Goal: Information Seeking & Learning: Learn about a topic

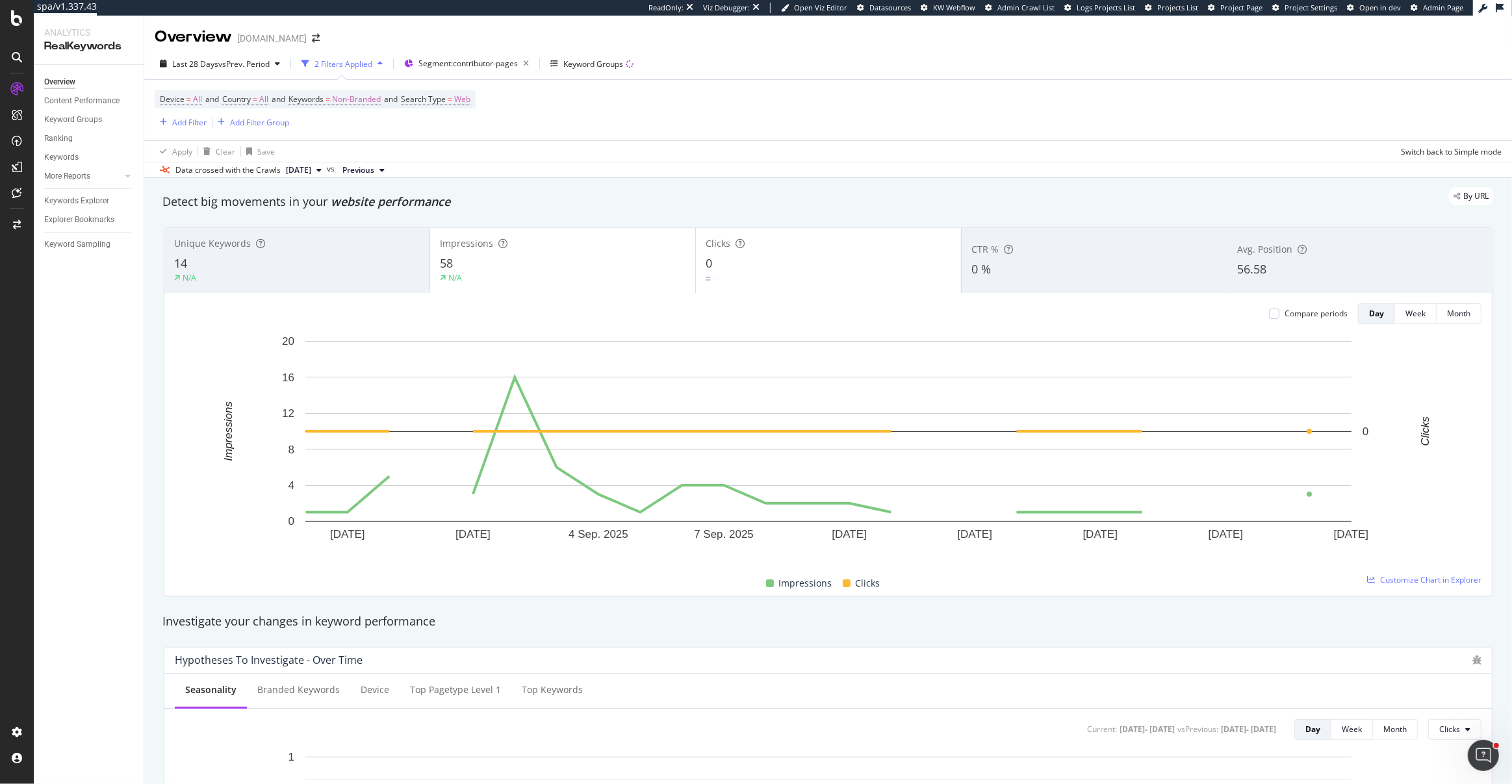
click at [458, 63] on span "Segment: contributor-pages" at bounding box center [468, 63] width 99 height 11
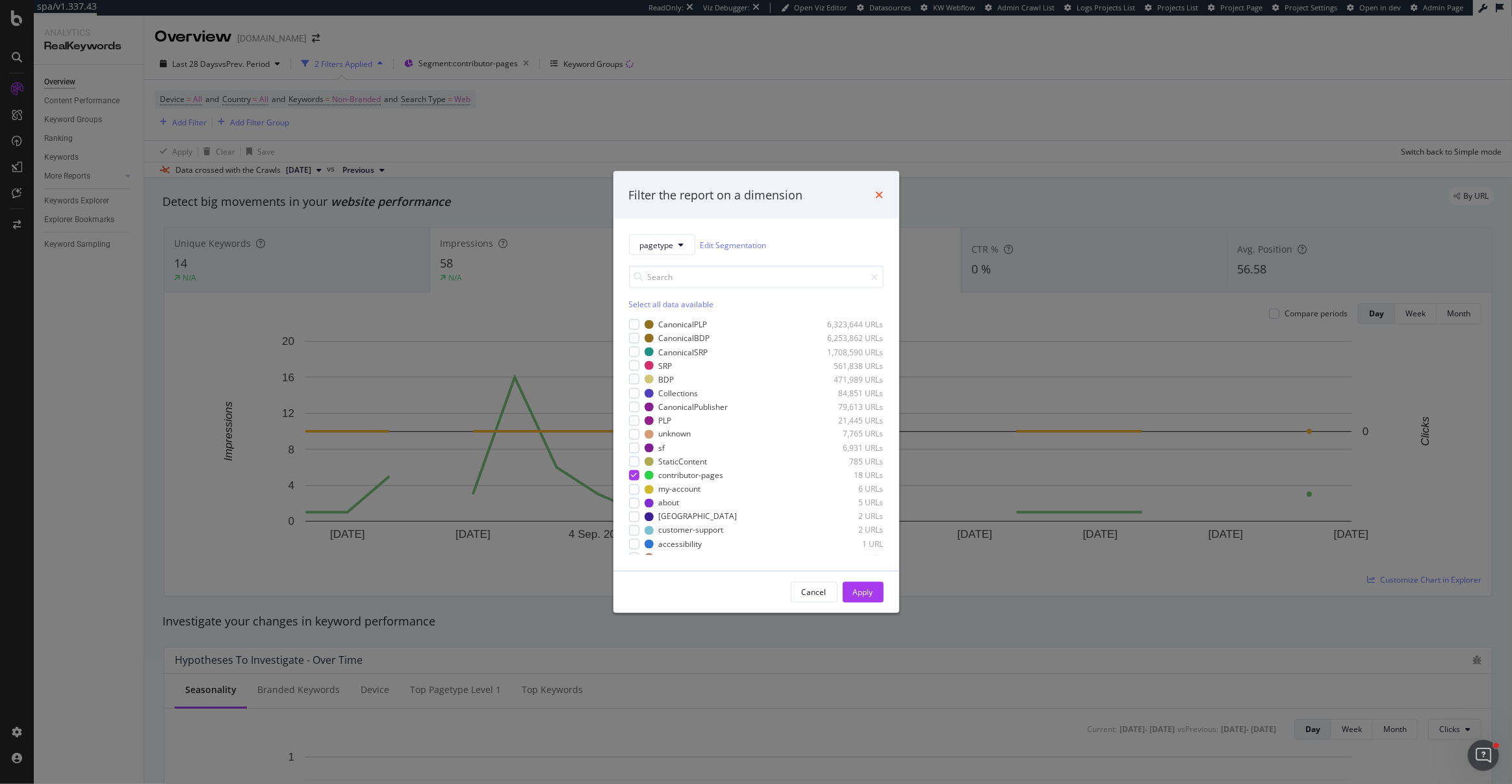
click at [878, 196] on icon "times" at bounding box center [880, 195] width 8 height 11
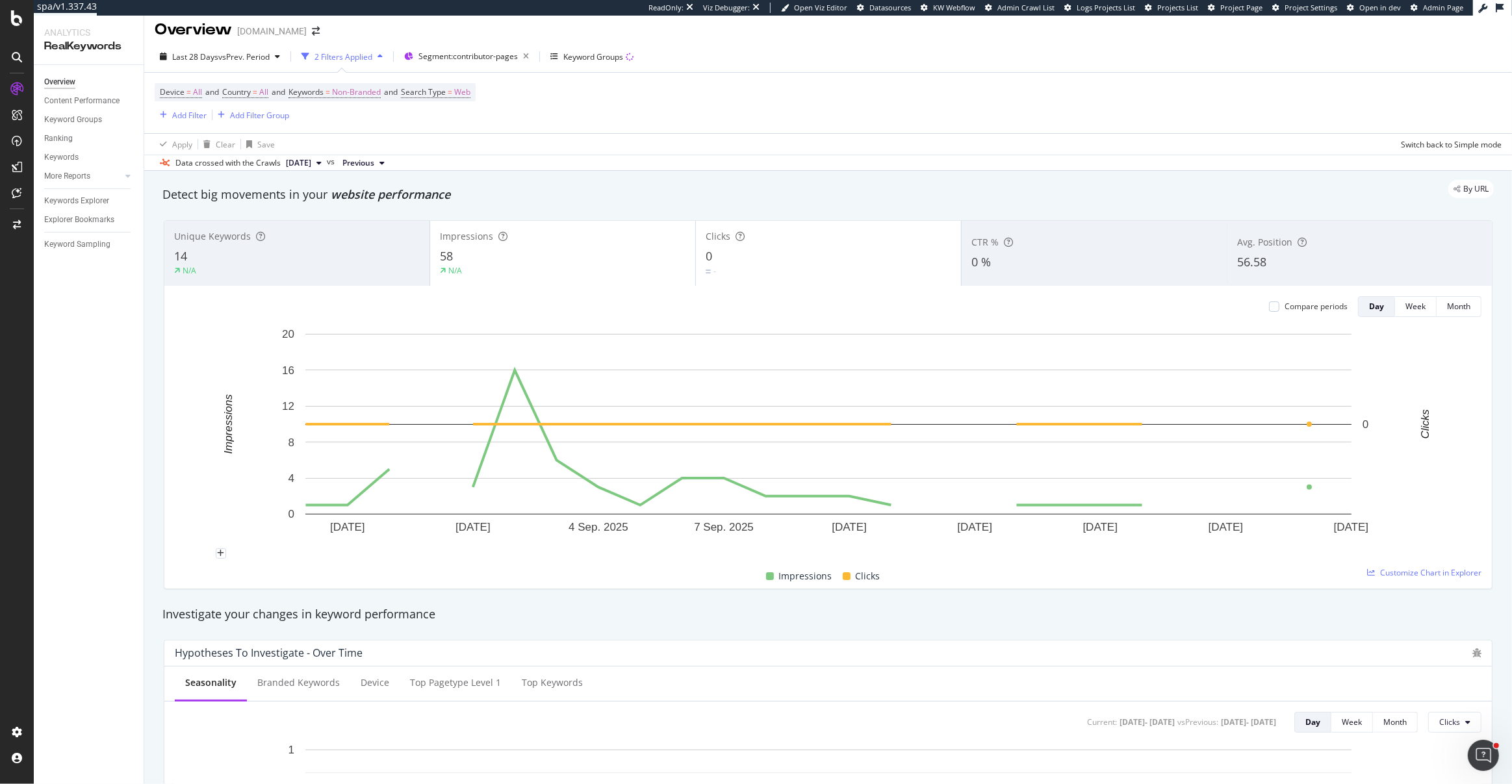
scroll to position [18, 0]
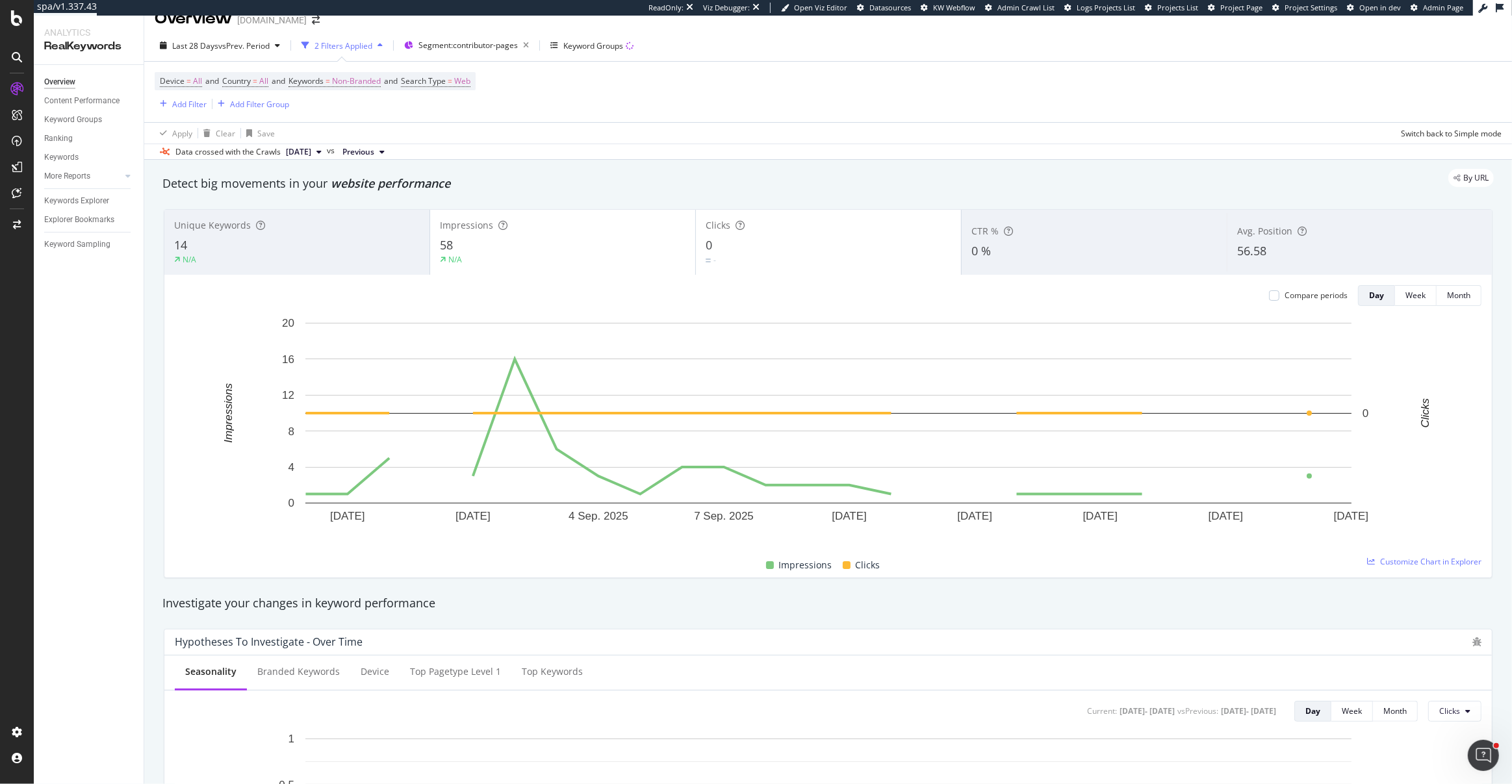
click at [138, 321] on div "Overview Content Performance Keyword Groups Ranking Keywords More Reports Count…" at bounding box center [88, 424] width 110 height 719
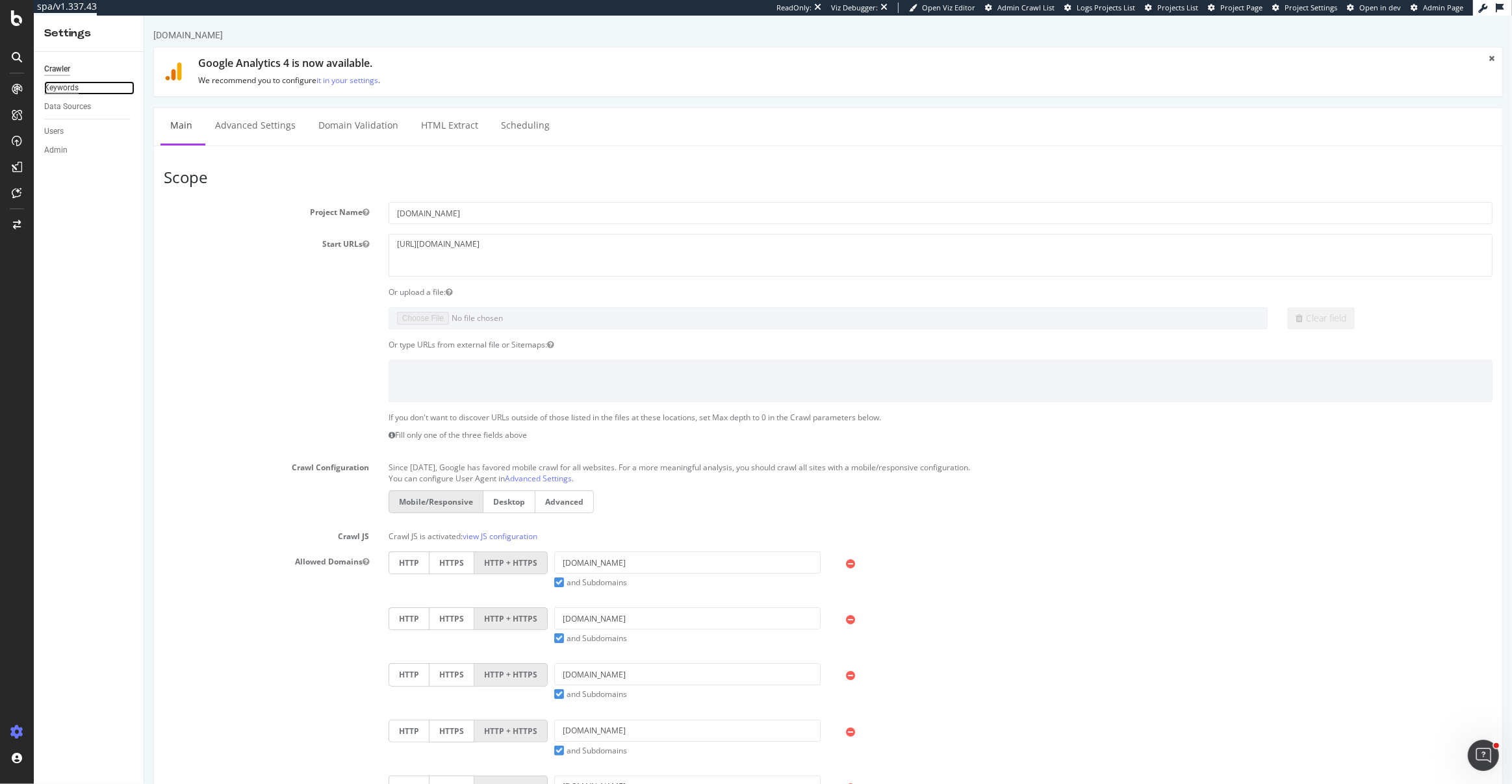
click at [64, 90] on div "Keywords" at bounding box center [61, 88] width 34 height 13
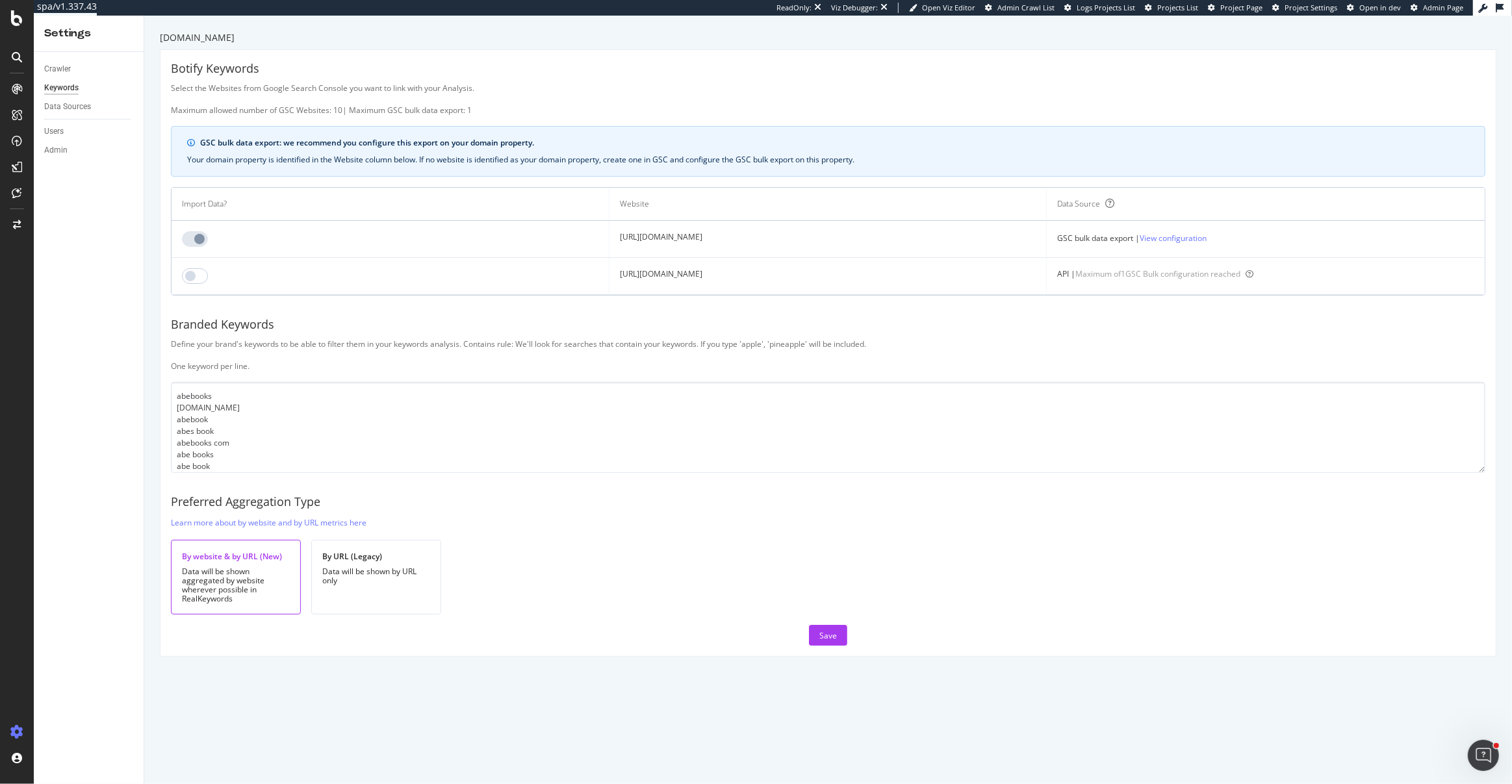
click at [161, 240] on div "Botify Keywords Select the Websites from Google Search Console you want to link…" at bounding box center [828, 353] width 1335 height 606
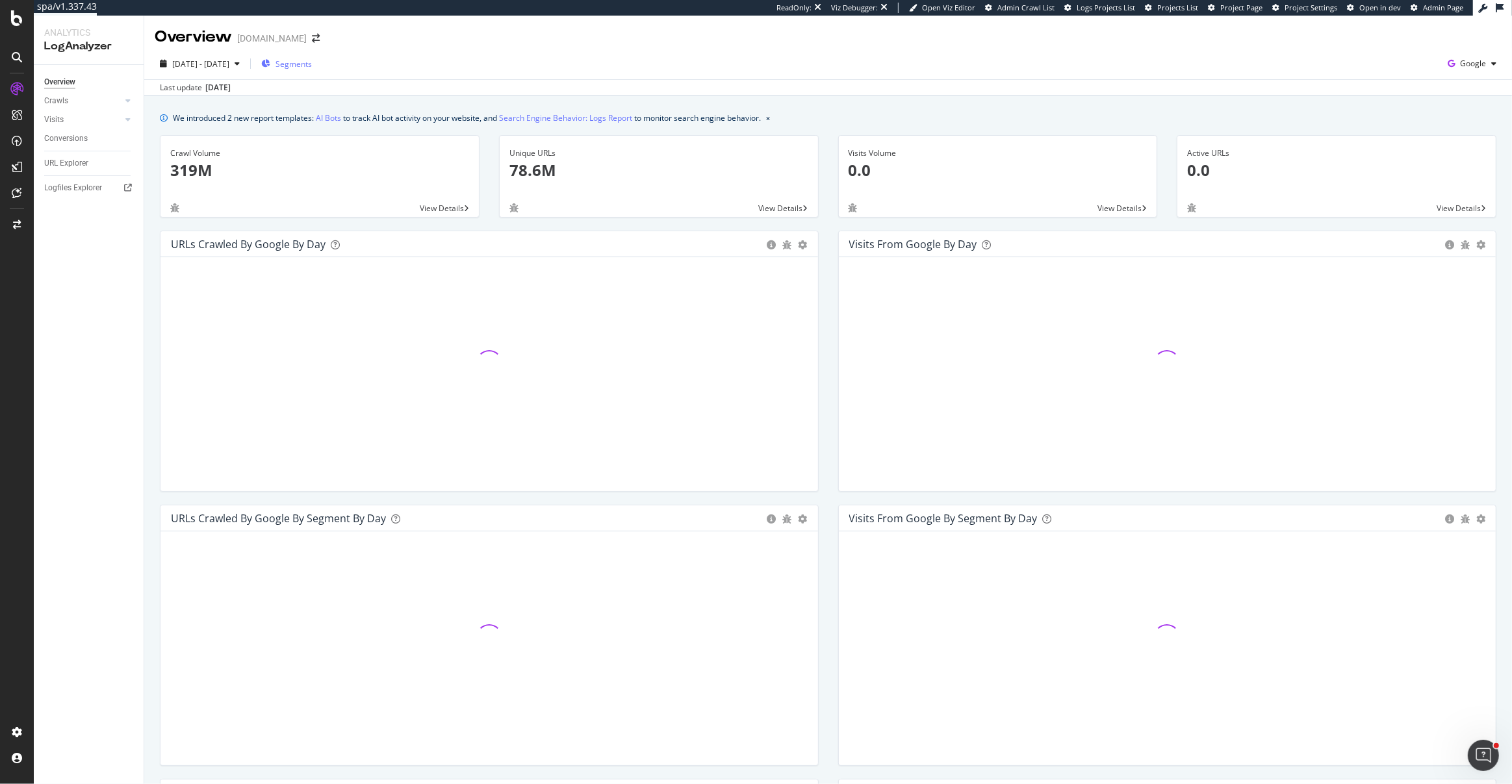
click at [309, 60] on div "Segments" at bounding box center [287, 64] width 51 height 11
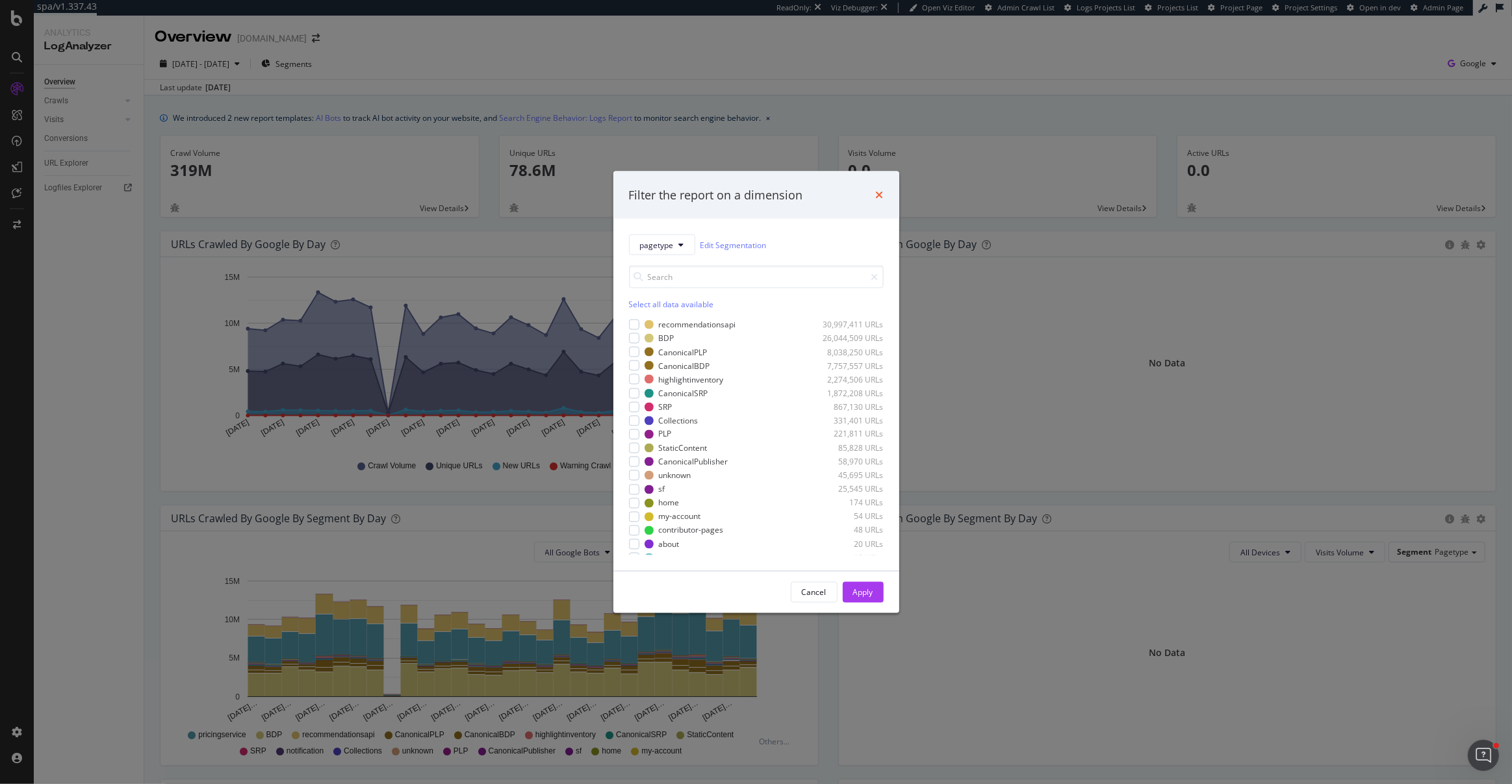
click at [878, 193] on icon "times" at bounding box center [880, 195] width 8 height 11
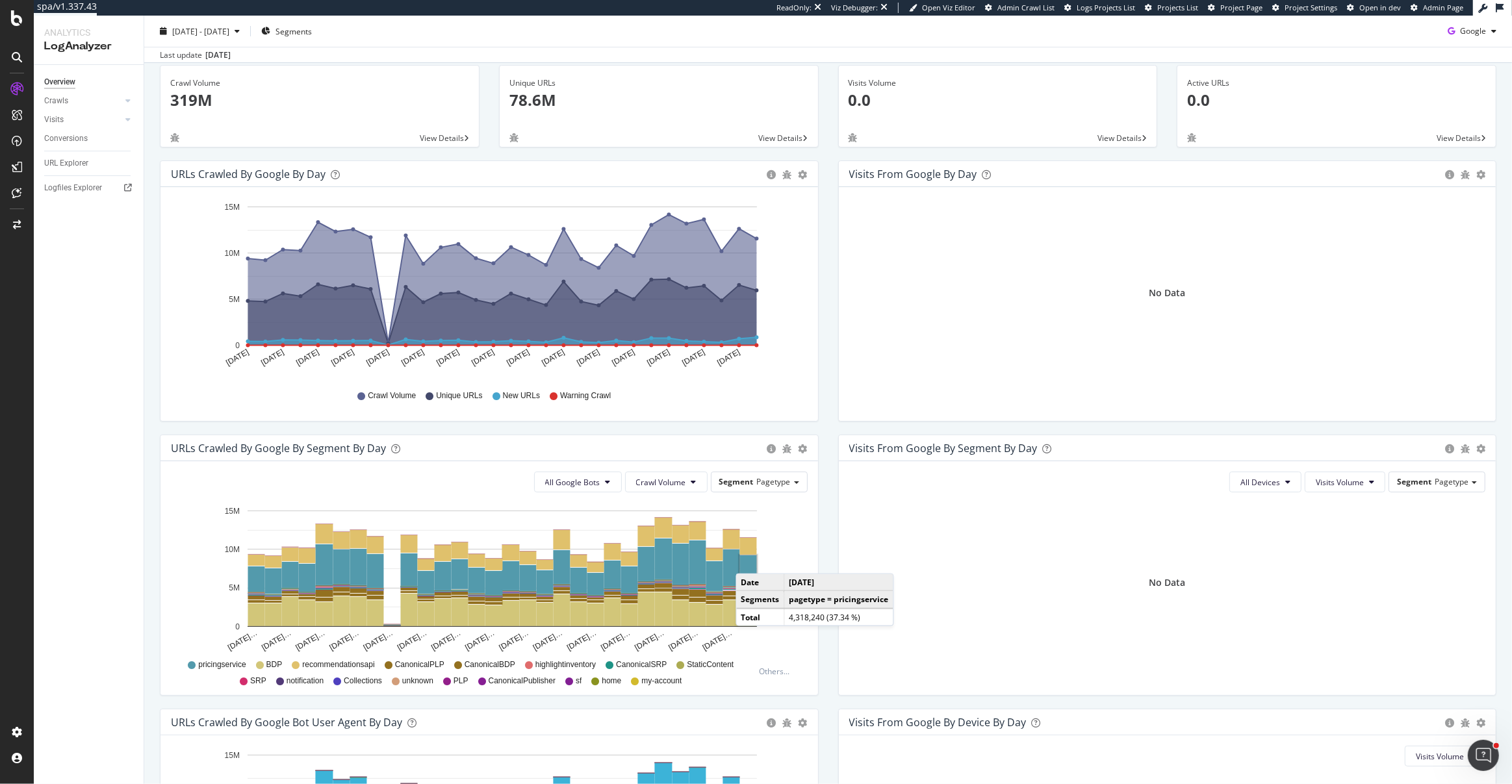
scroll to position [69, 0]
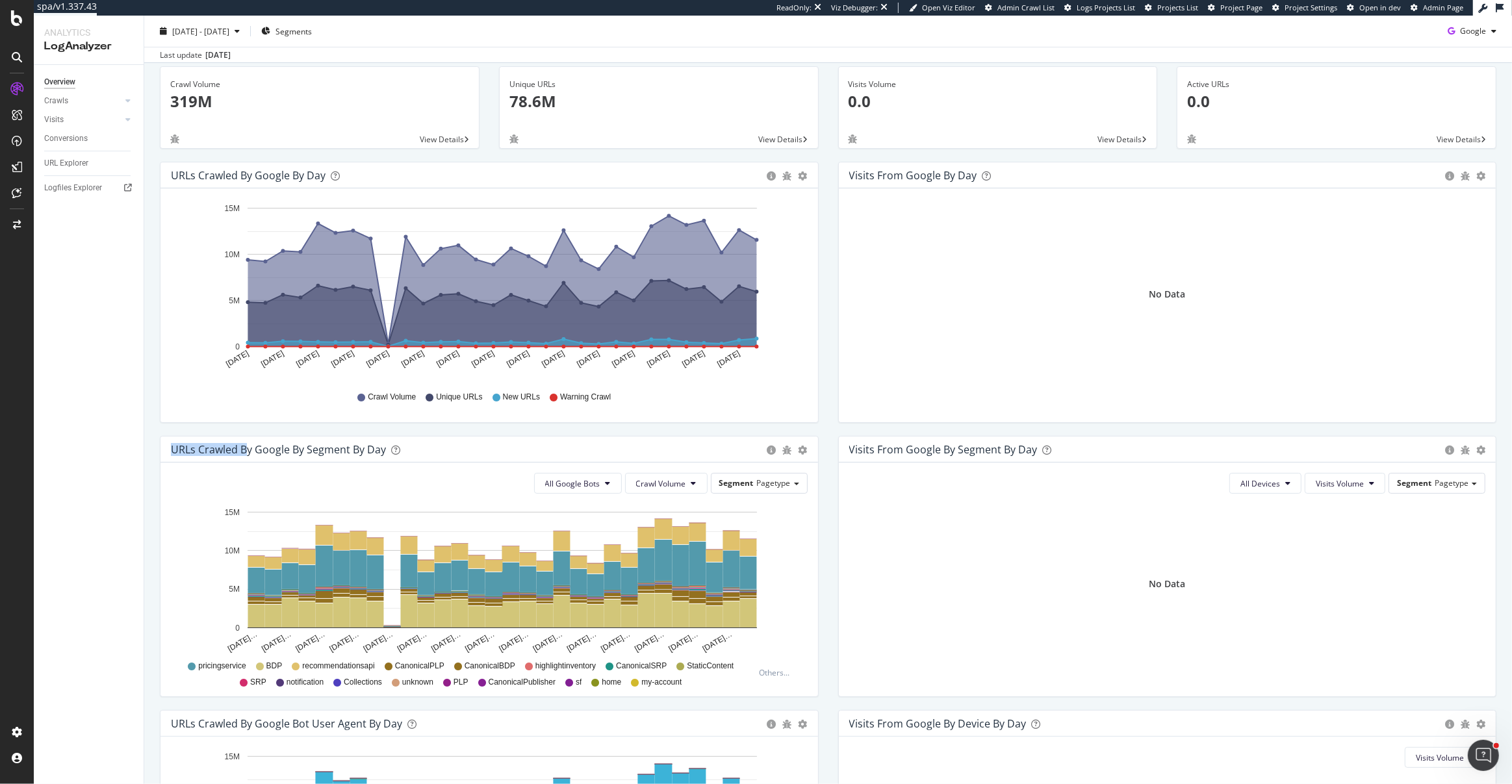
drag, startPoint x: 159, startPoint y: 447, endPoint x: 247, endPoint y: 455, distance: 88.4
click at [247, 455] on div "URLs Crawled by Google By Segment By Day Timeline (by Value) Table All Google B…" at bounding box center [489, 572] width 679 height 274
drag, startPoint x: 247, startPoint y: 455, endPoint x: 396, endPoint y: 459, distance: 149.1
click at [256, 455] on div "URLs Crawled by Google By Segment By Day Timeline (by Value) Table" at bounding box center [490, 449] width 658 height 26
click at [751, 574] on rect "A chart." at bounding box center [748, 572] width 17 height 32
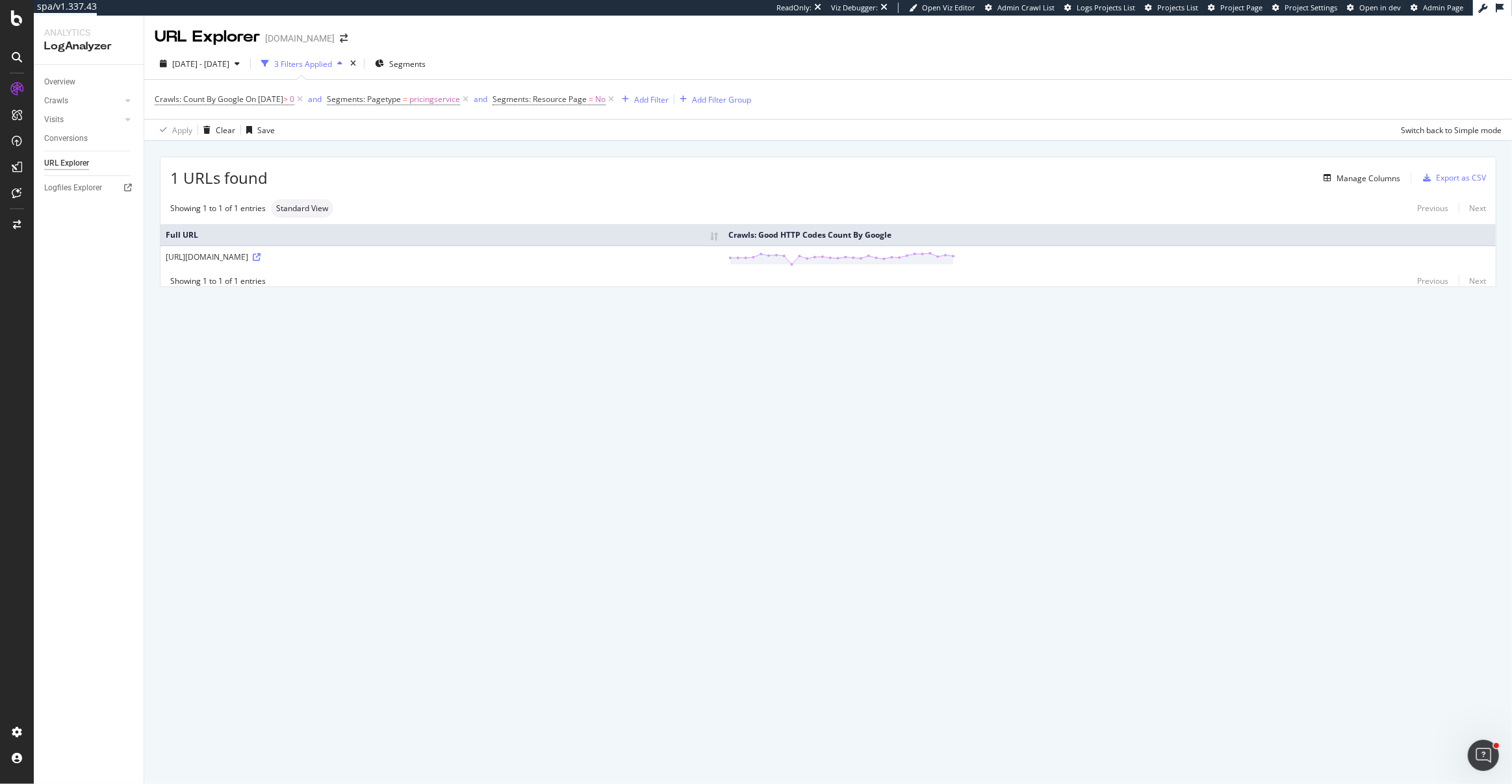
click at [467, 308] on div "1 URLs found Manage Columns Export as CSV Showing 1 to 1 of 1 entries Standard …" at bounding box center [828, 236] width 1368 height 191
click at [261, 256] on icon at bounding box center [257, 257] width 8 height 8
click at [1358, 176] on div "Manage Columns" at bounding box center [1368, 178] width 64 height 11
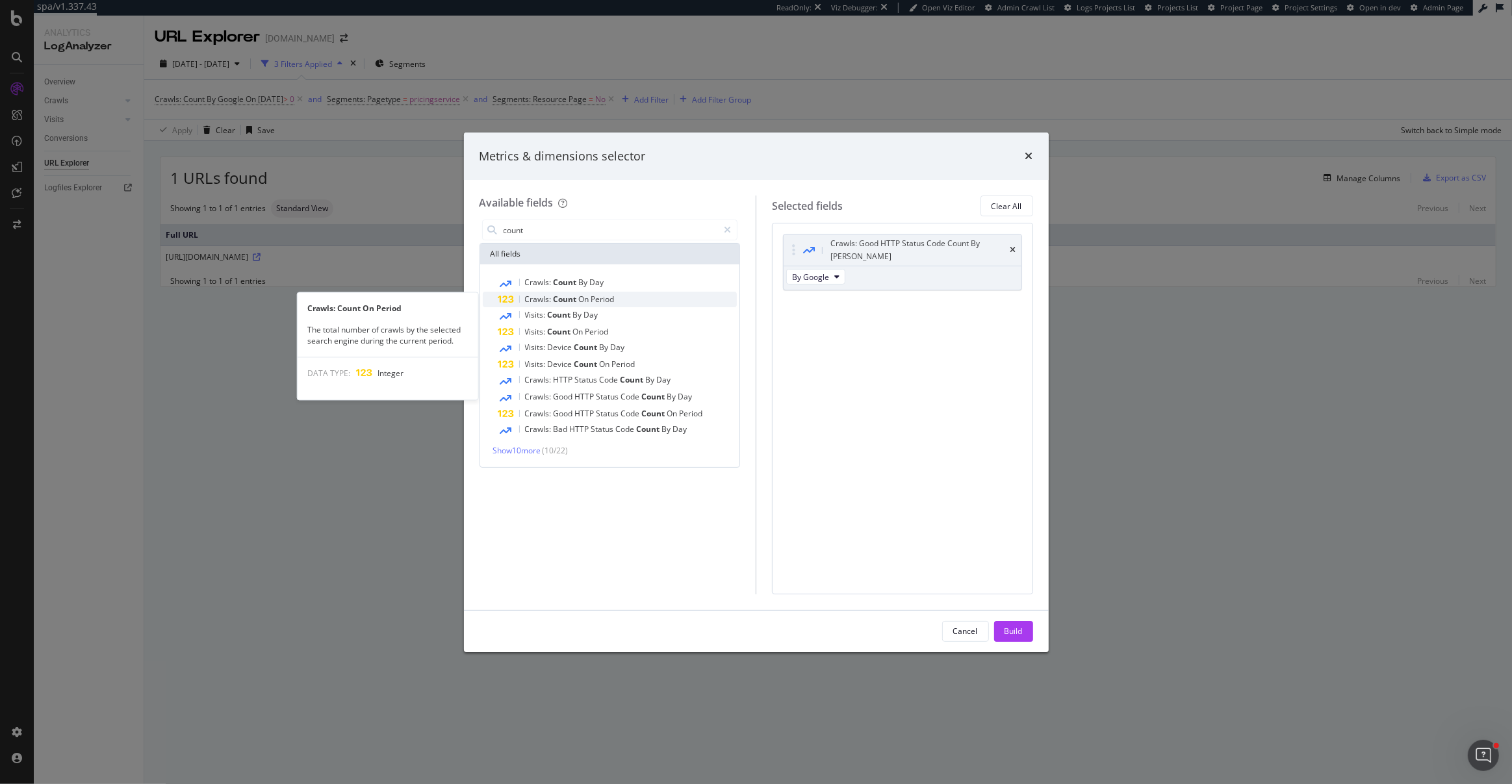
type input "count"
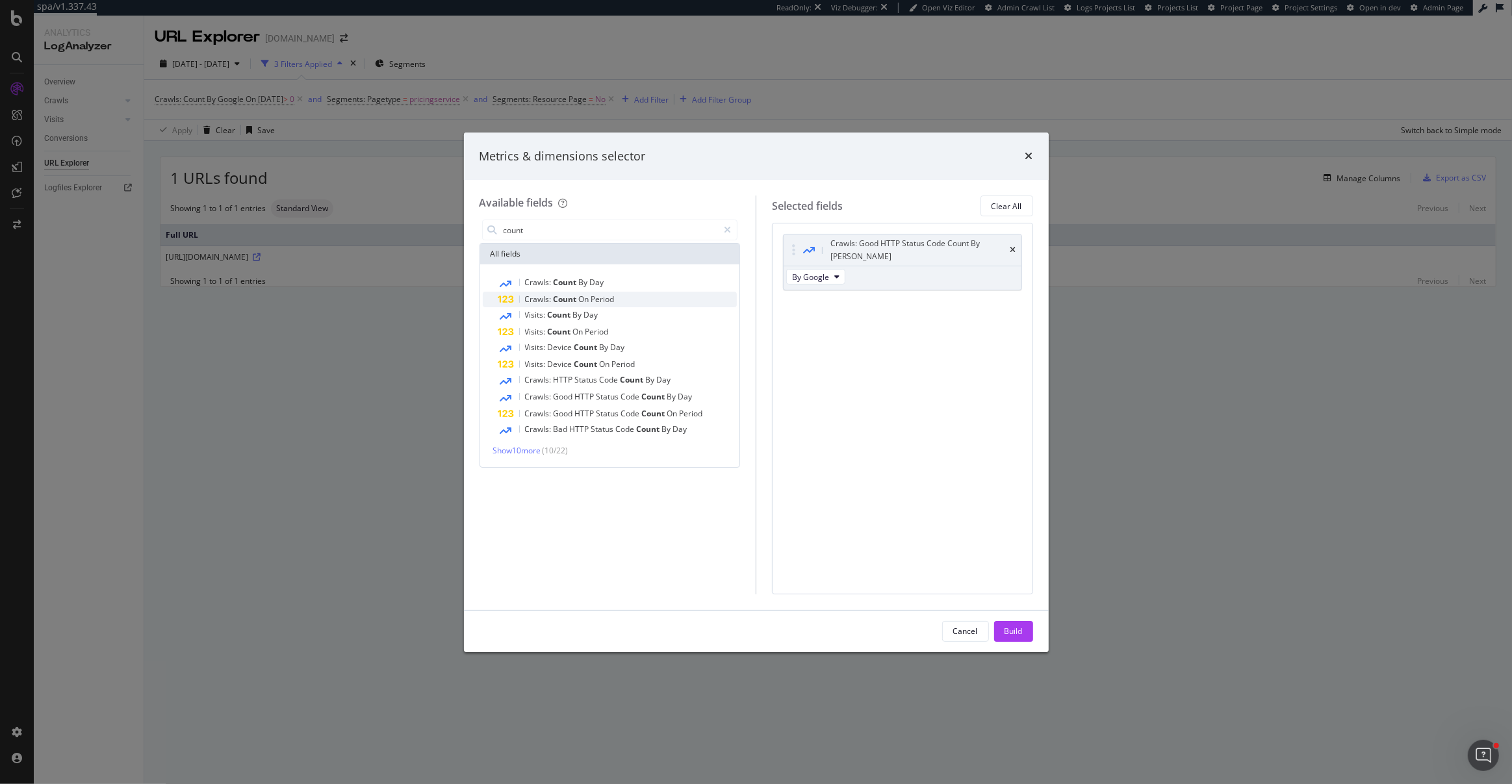
click at [587, 297] on span "On" at bounding box center [585, 299] width 12 height 11
click at [1001, 630] on button "Build" at bounding box center [1014, 631] width 39 height 21
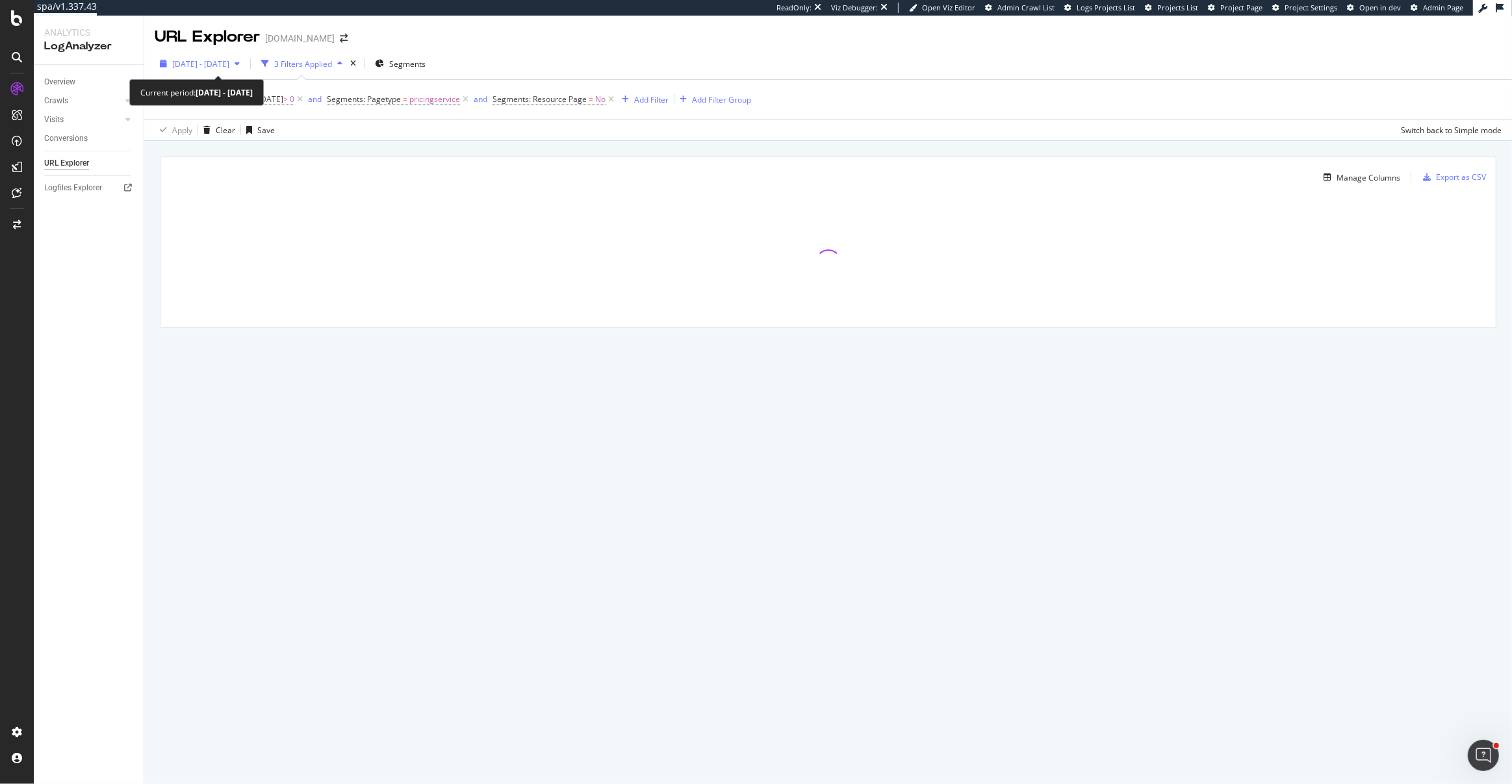
click at [229, 63] on span "2025 Aug. 25th - Sep. 23rd" at bounding box center [200, 64] width 57 height 11
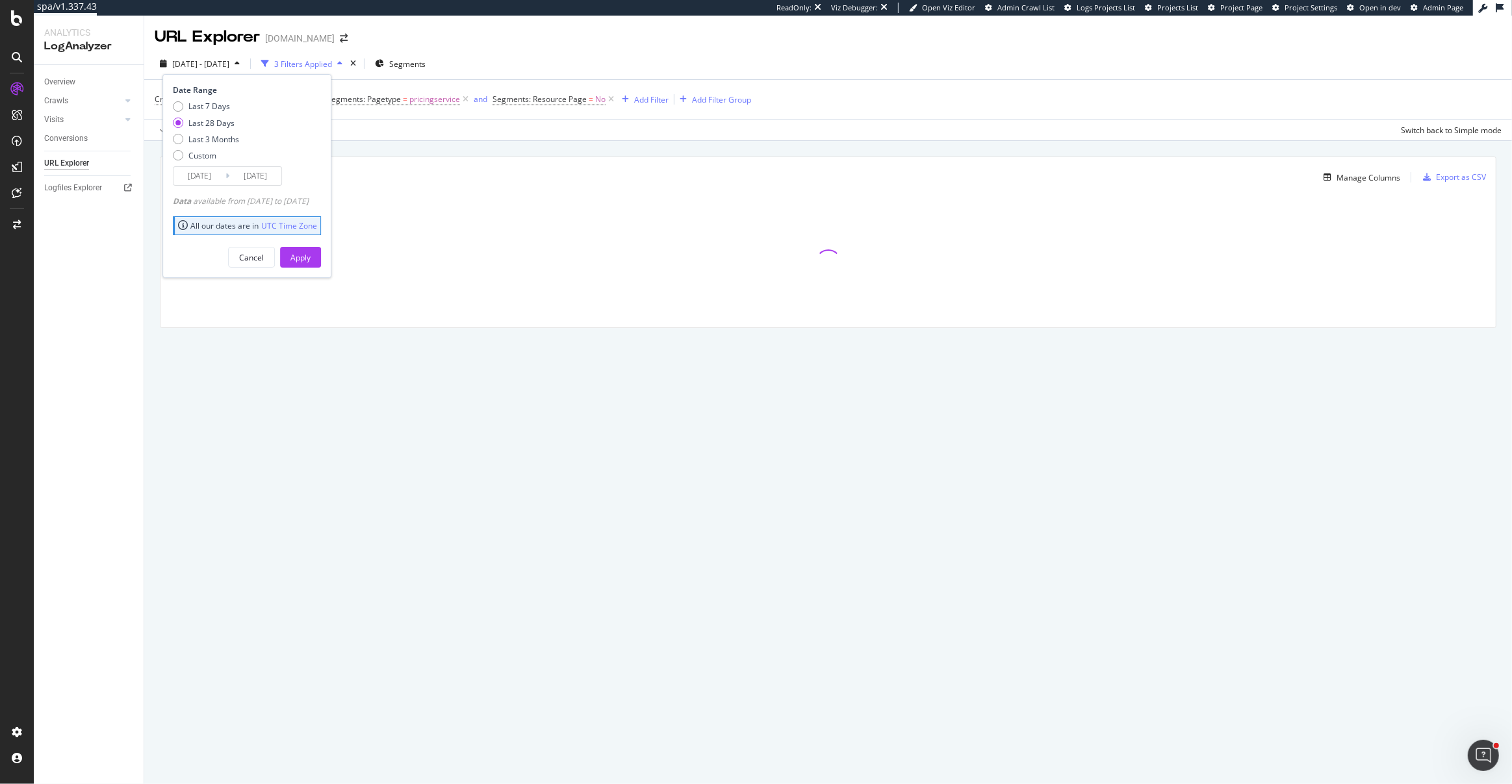
click at [229, 63] on span "2025 Aug. 25th - Sep. 23rd" at bounding box center [200, 64] width 57 height 11
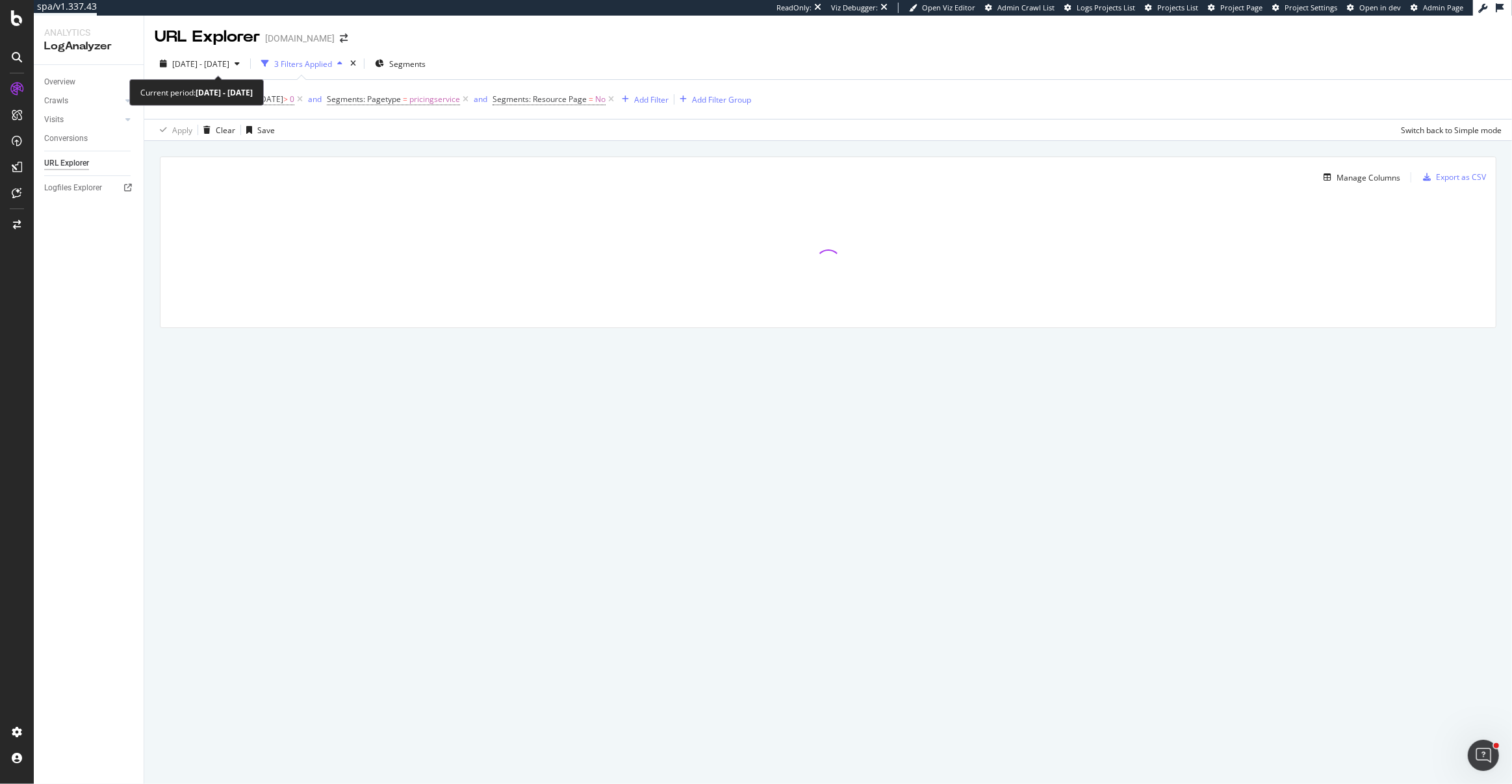
click at [229, 63] on span "2025 Aug. 25th - Sep. 23rd" at bounding box center [200, 64] width 57 height 11
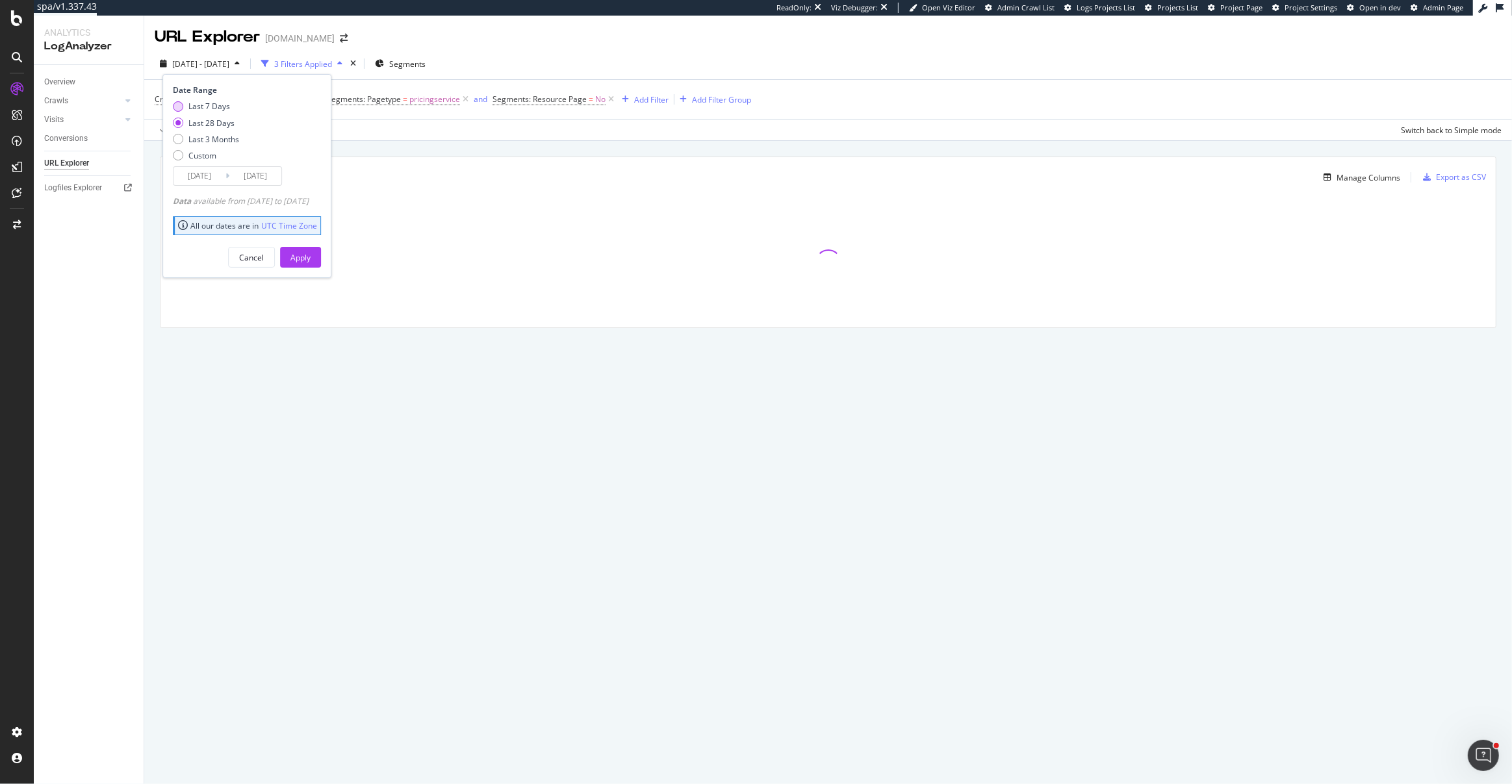
click at [180, 106] on div "Last 7 Days" at bounding box center [178, 106] width 11 height 11
type input "2025/09/17"
click at [311, 258] on div "Apply" at bounding box center [301, 257] width 20 height 11
click at [1347, 60] on div "2025 Sep. 17th - Sep. 23rd 3 Filters Applied Segments" at bounding box center [828, 66] width 1368 height 26
click at [608, 68] on div "2025 Sep. 17th - Sep. 23rd 3 Filters Applied Segments" at bounding box center [828, 66] width 1368 height 26
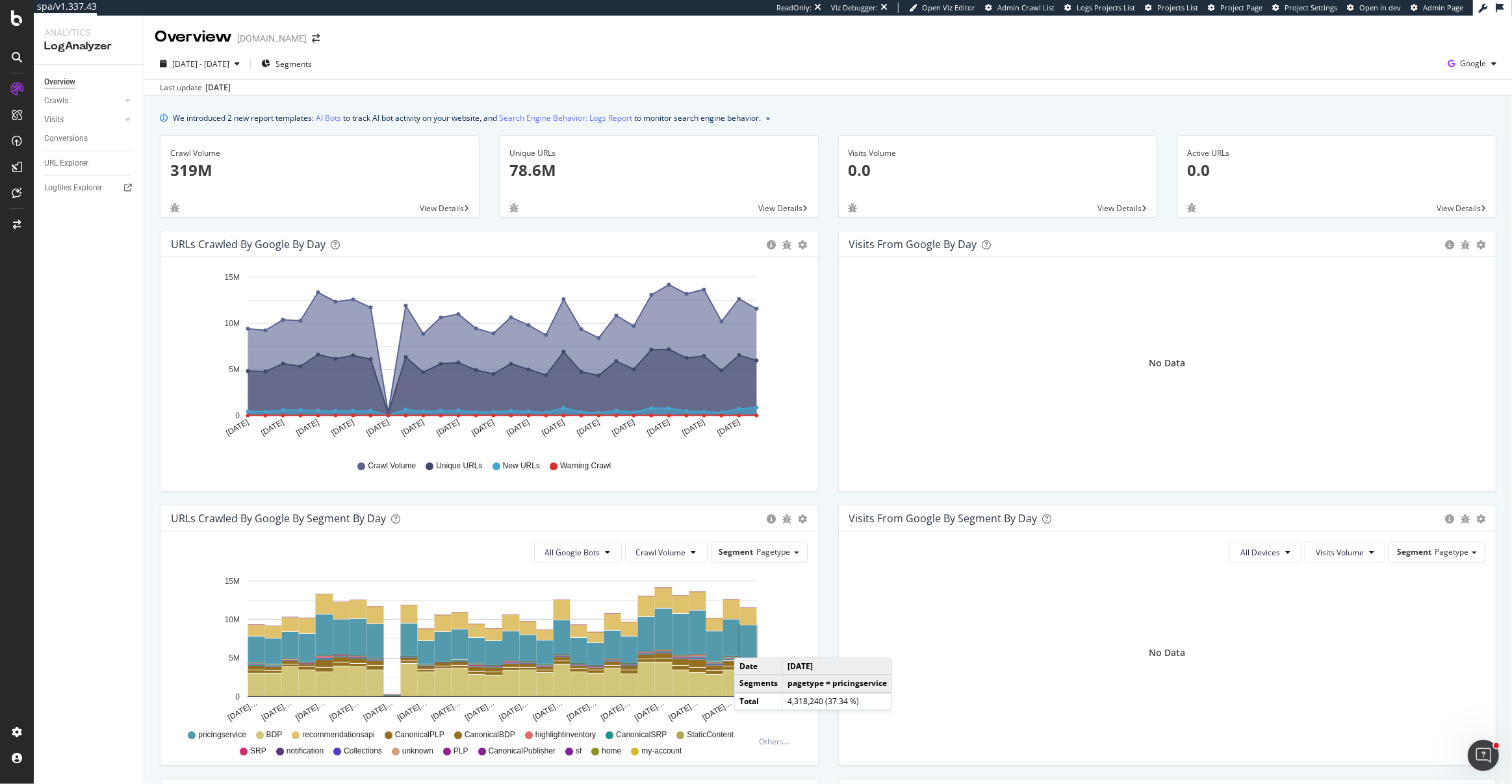
click at [747, 644] on rect "A chart." at bounding box center [748, 641] width 17 height 32
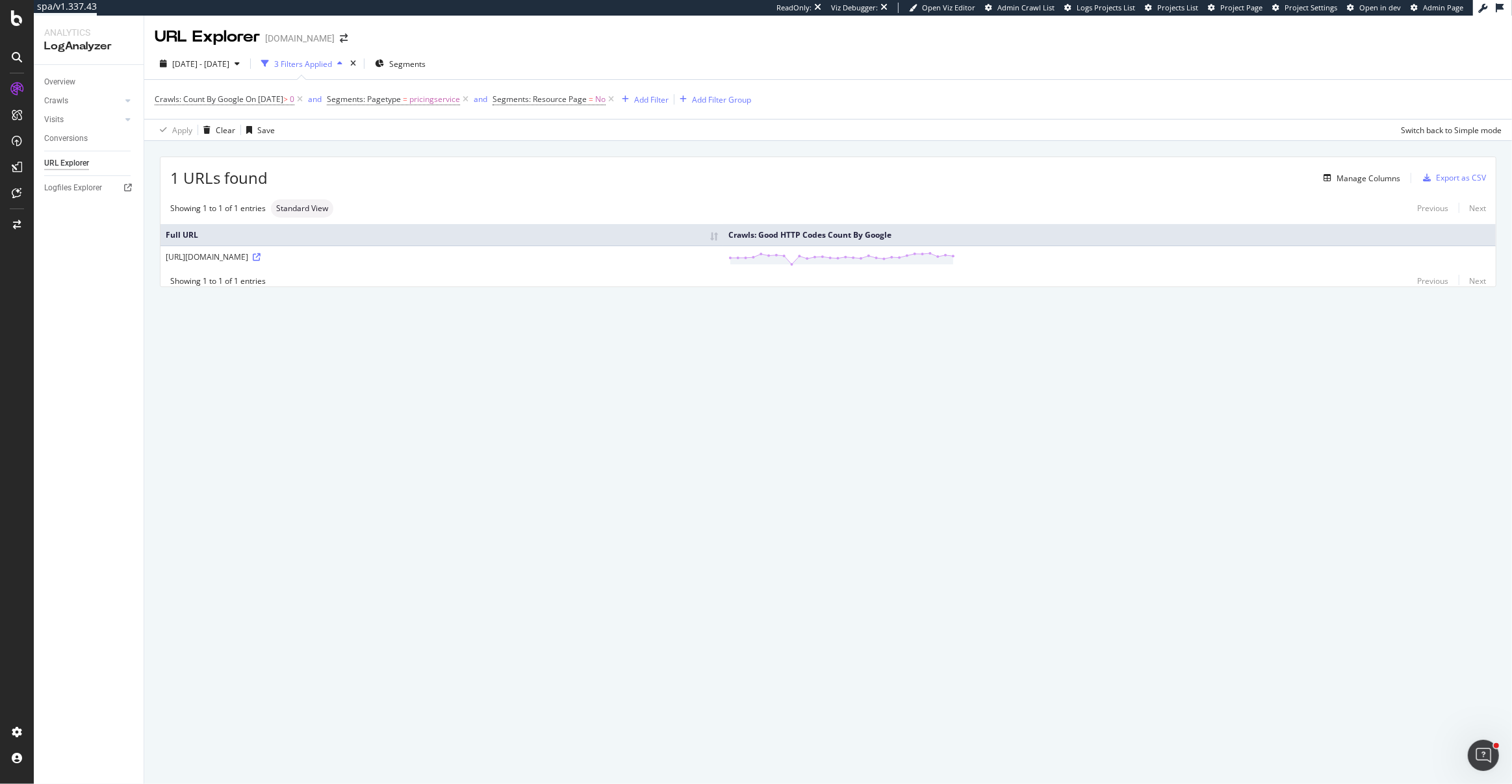
drag, startPoint x: 347, startPoint y: 259, endPoint x: 389, endPoint y: 260, distance: 42.0
click at [379, 260] on div "https://www.abebooks.com/servlet/DWRestService/pricingservice" at bounding box center [441, 256] width 552 height 11
click at [261, 256] on icon at bounding box center [257, 257] width 8 height 8
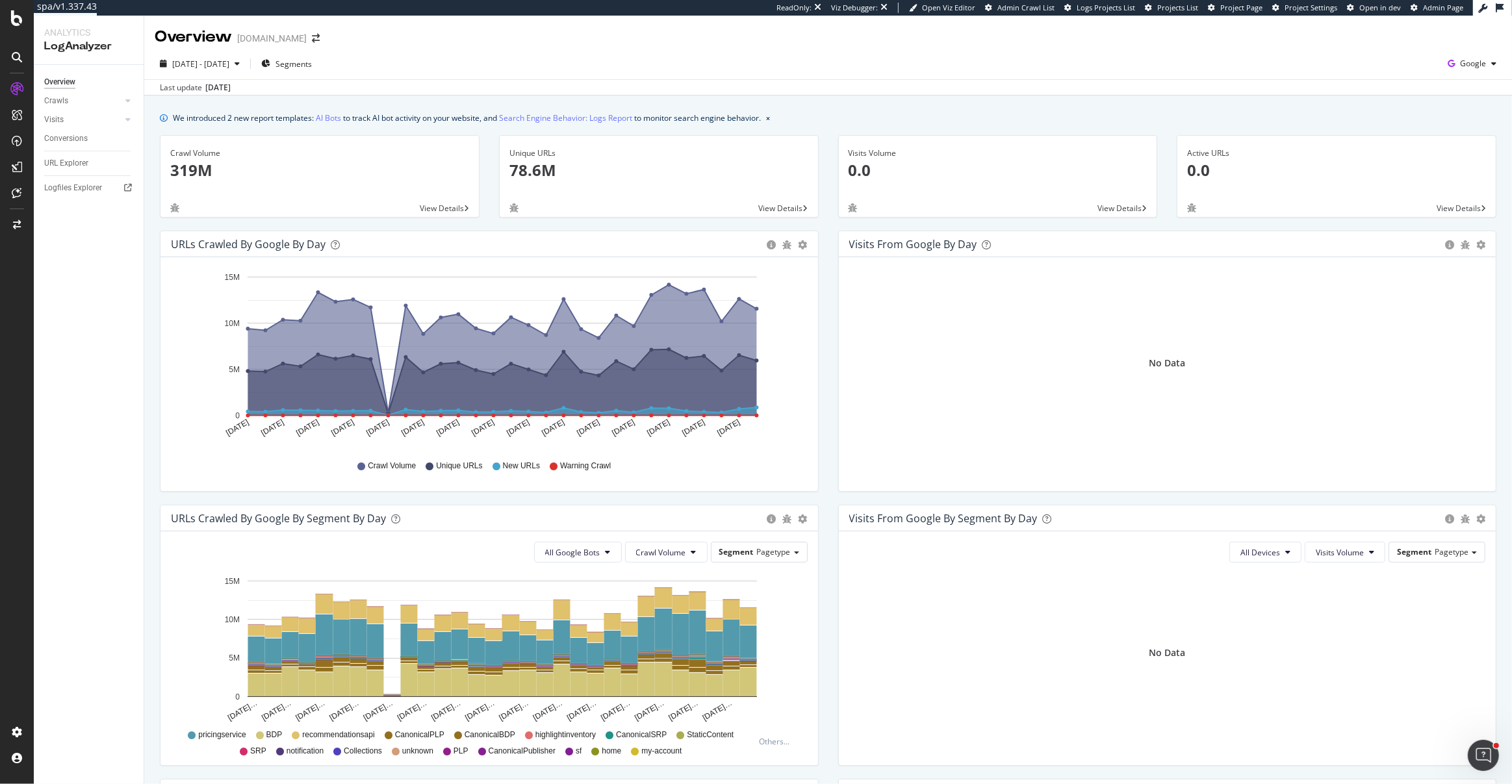
scroll to position [16, 0]
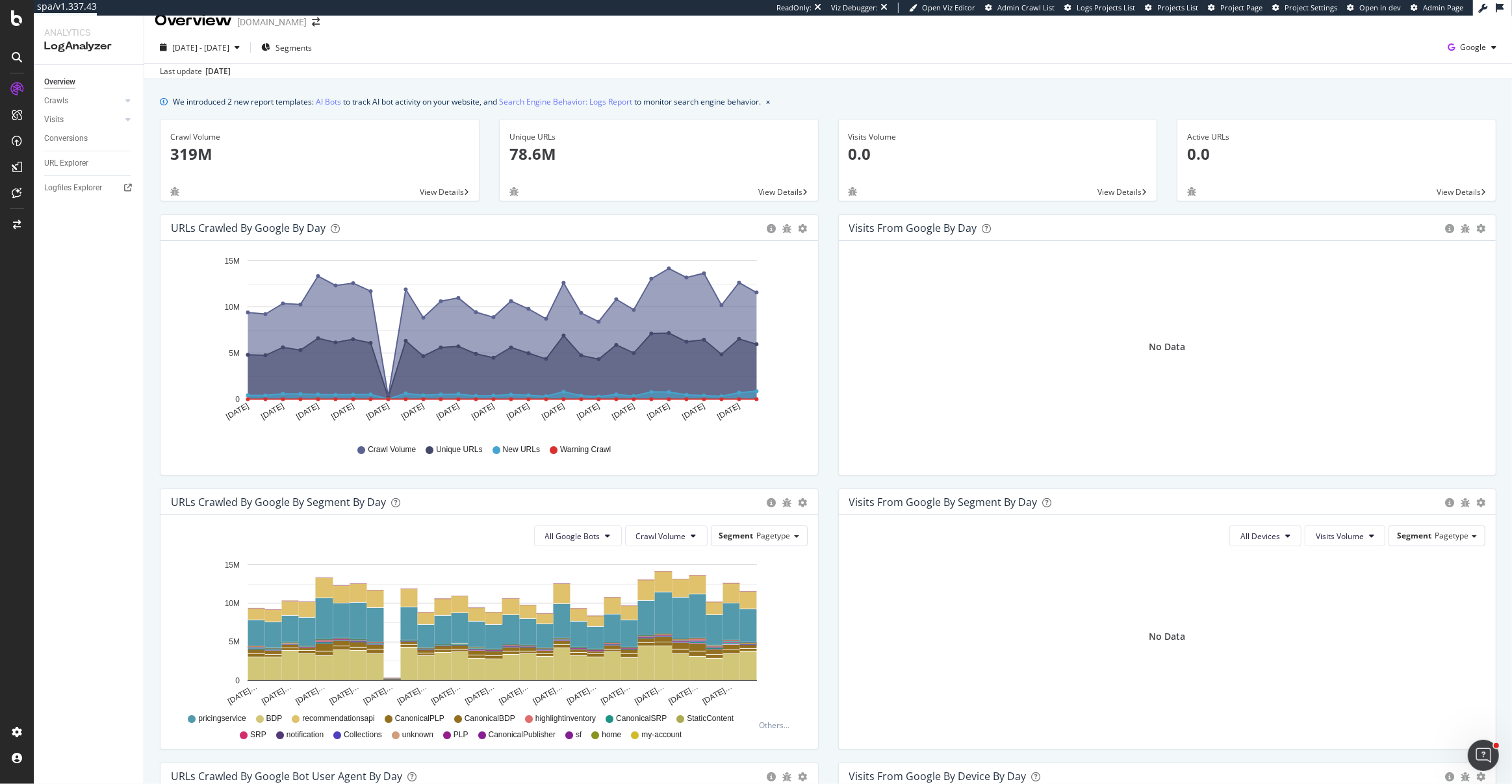
click at [831, 198] on div "Visits Volume 0.0 View Details" at bounding box center [998, 166] width 339 height 96
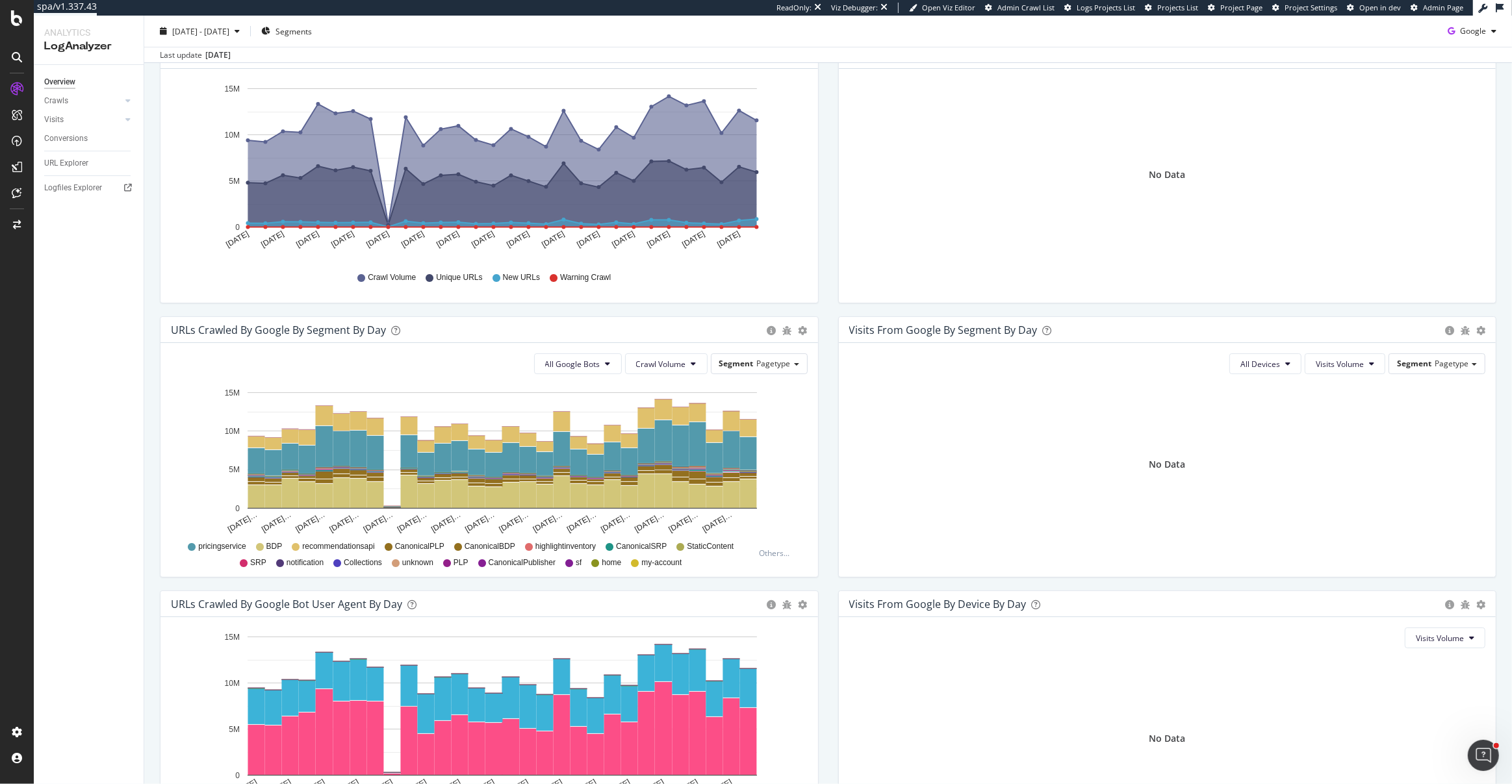
scroll to position [137, 0]
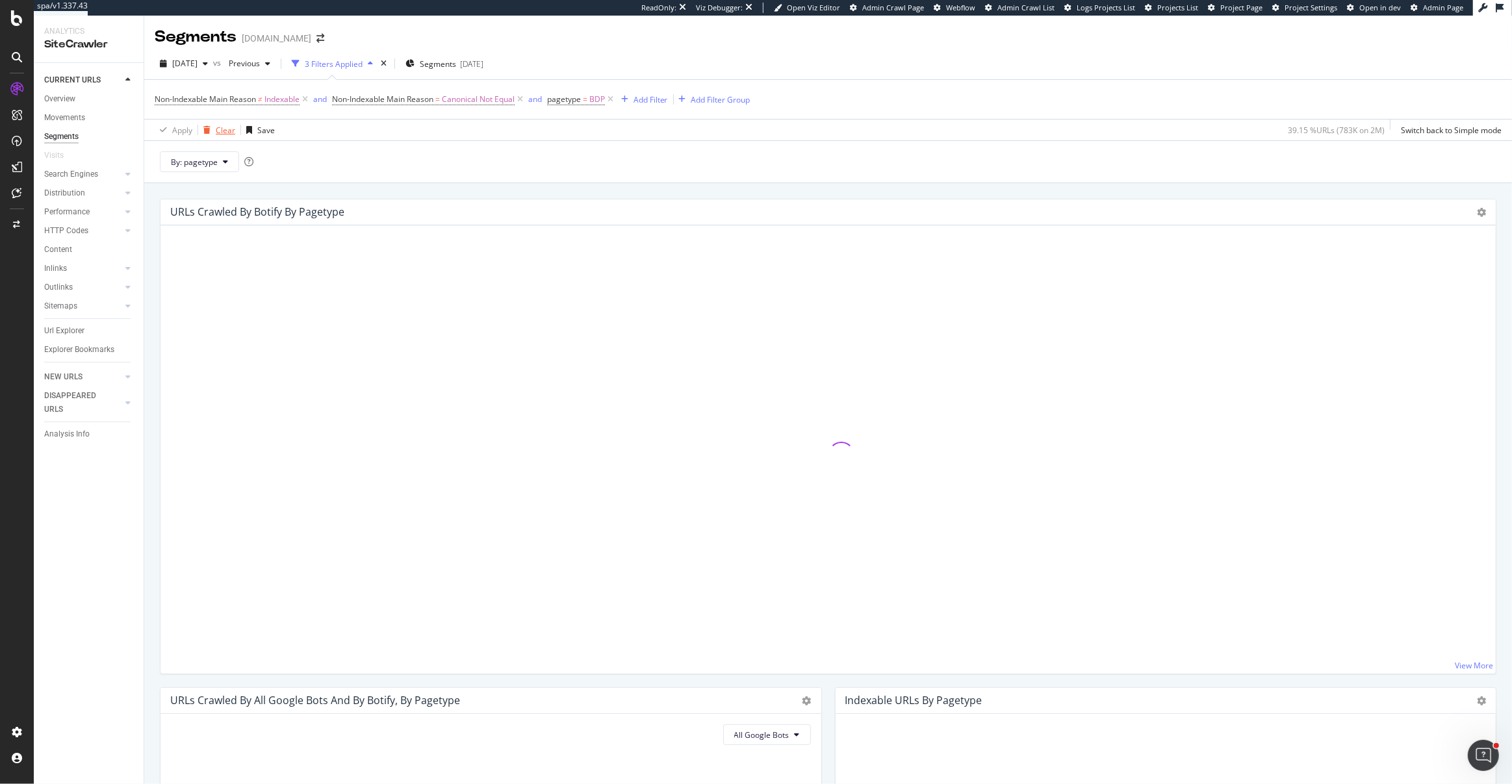
click at [216, 127] on div "Clear" at bounding box center [225, 130] width 19 height 11
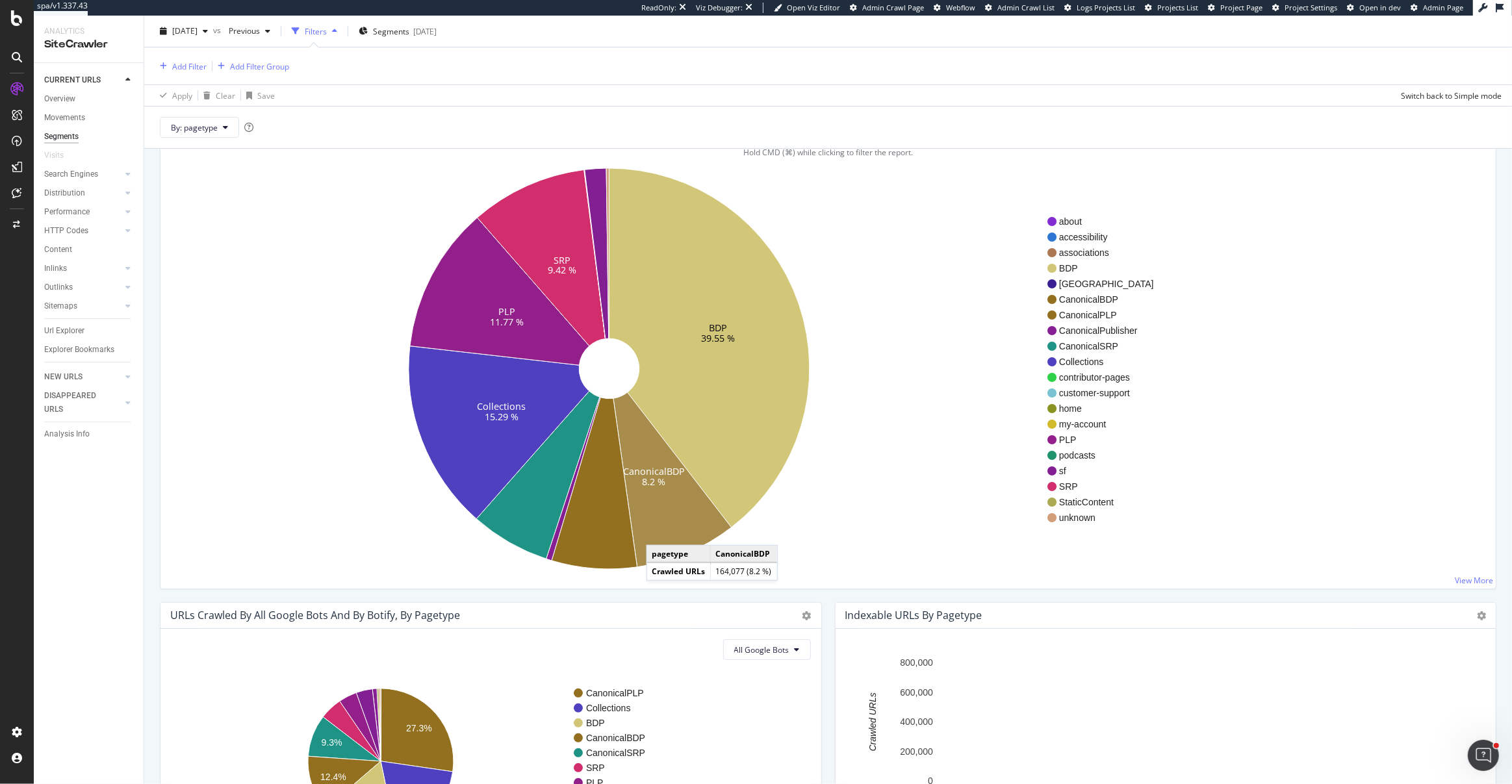
scroll to position [102, 0]
